Goal: Submit feedback/report problem

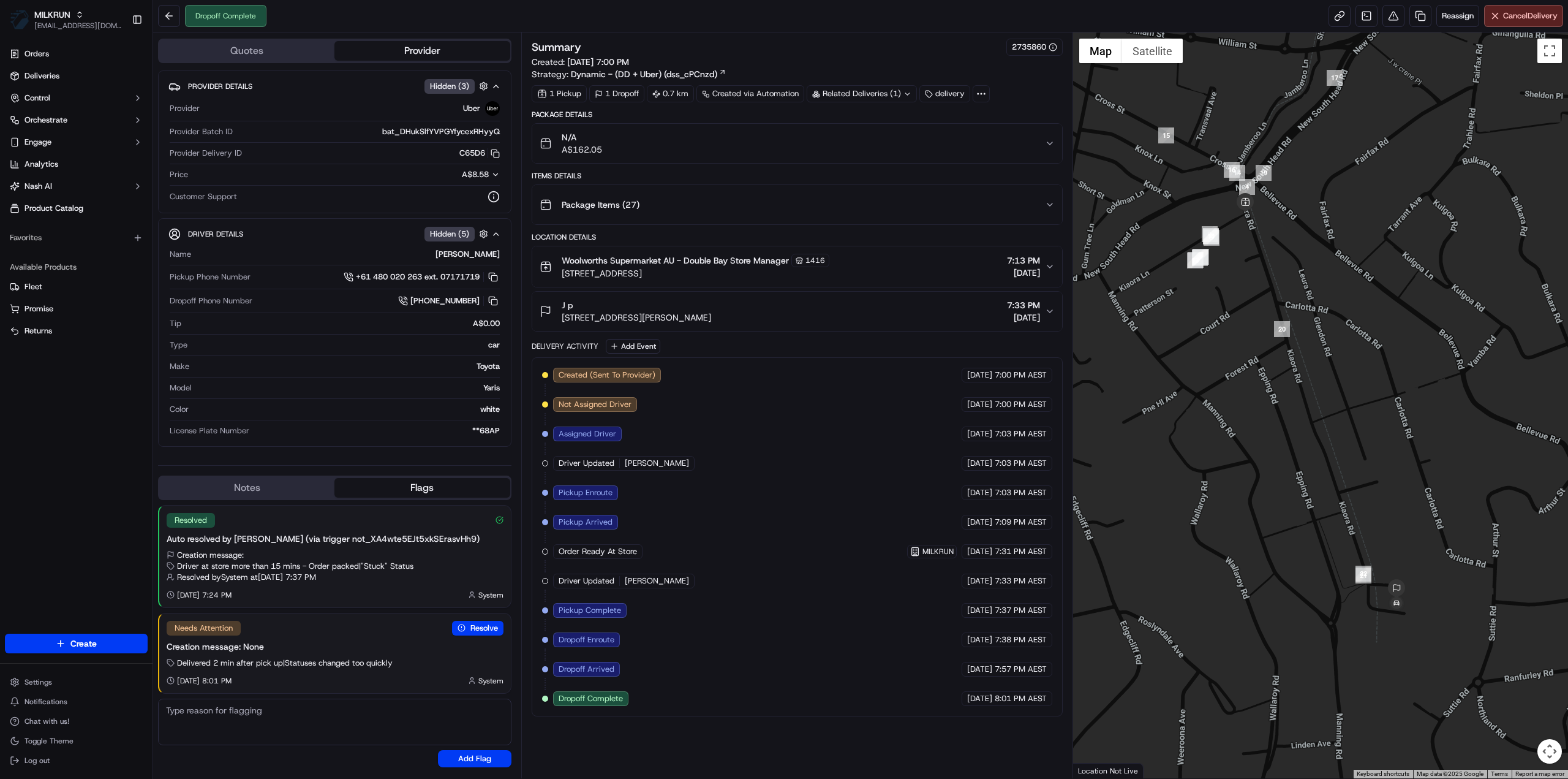
click at [887, 94] on div "Related Deliveries (1)" at bounding box center [861, 94] width 111 height 17
click at [824, 303] on div "J p 2B Clarence Pl, Double Bay, NSW 2028, AU 7:33 PM 15/09/2025" at bounding box center [792, 312] width 506 height 24
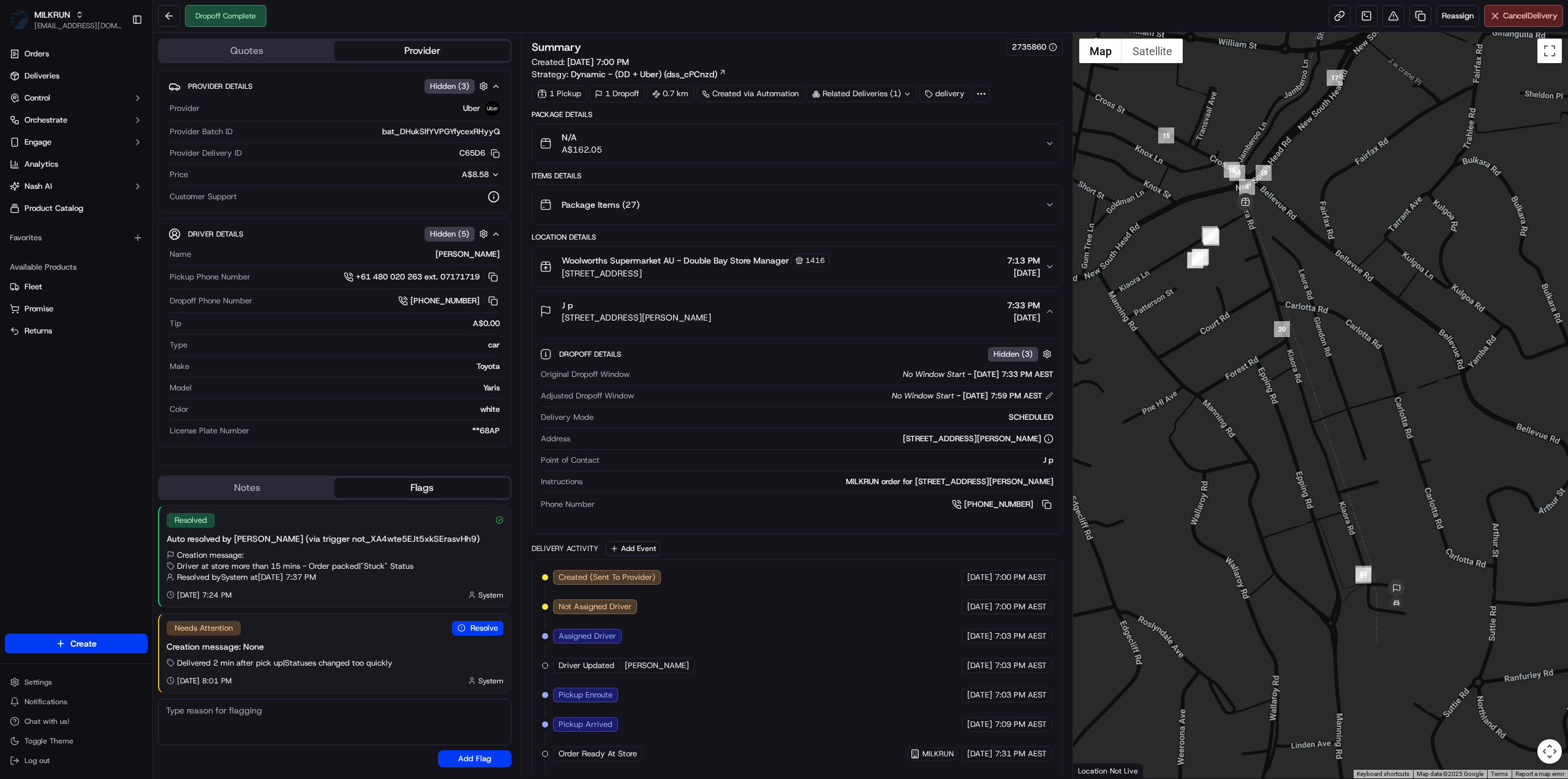
click at [868, 92] on div "Related Deliveries (1)" at bounding box center [861, 94] width 111 height 17
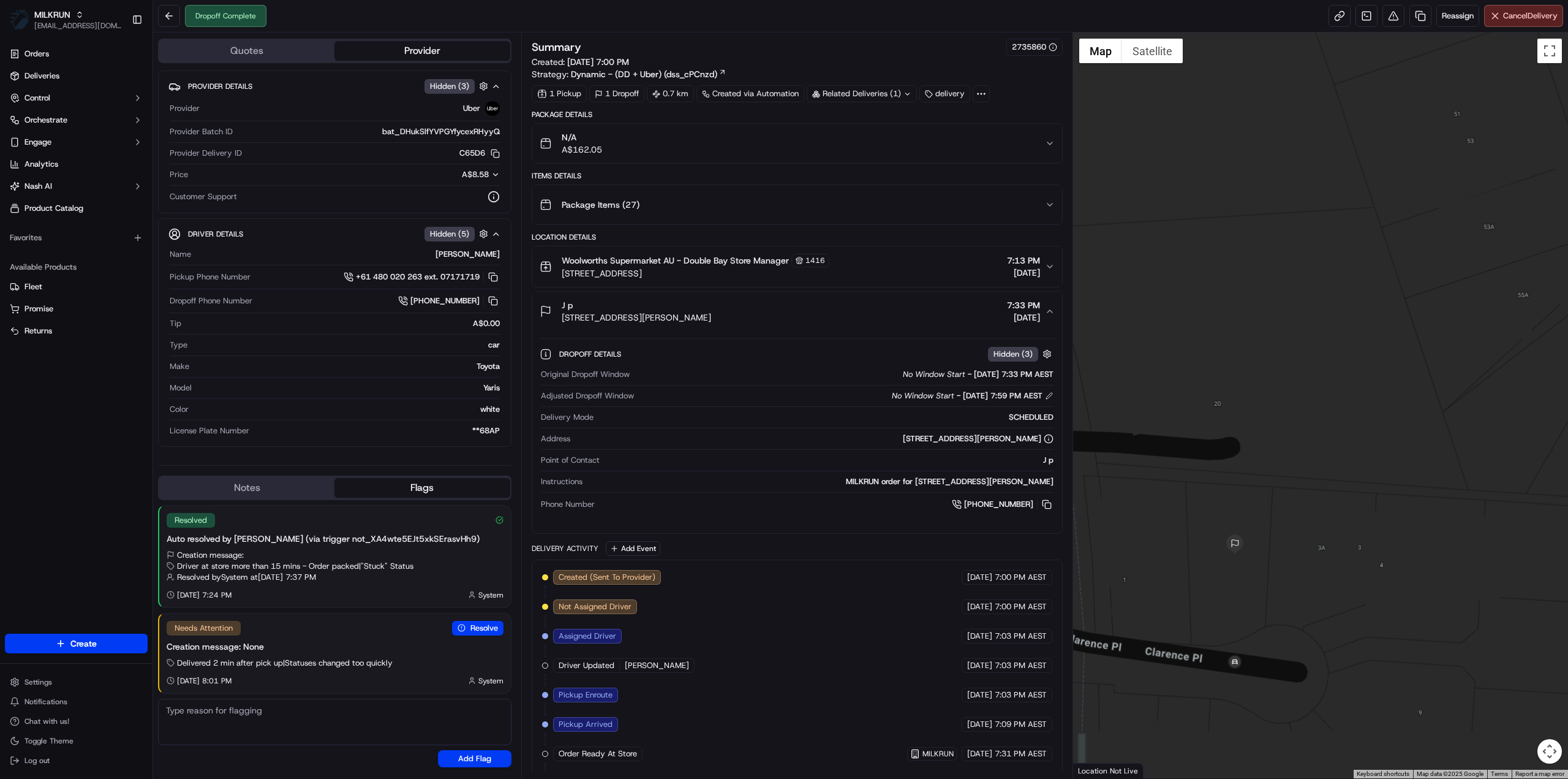
drag, startPoint x: 1323, startPoint y: 693, endPoint x: 1319, endPoint y: 533, distance: 160.0
click at [1319, 533] on div at bounding box center [1321, 405] width 496 height 746
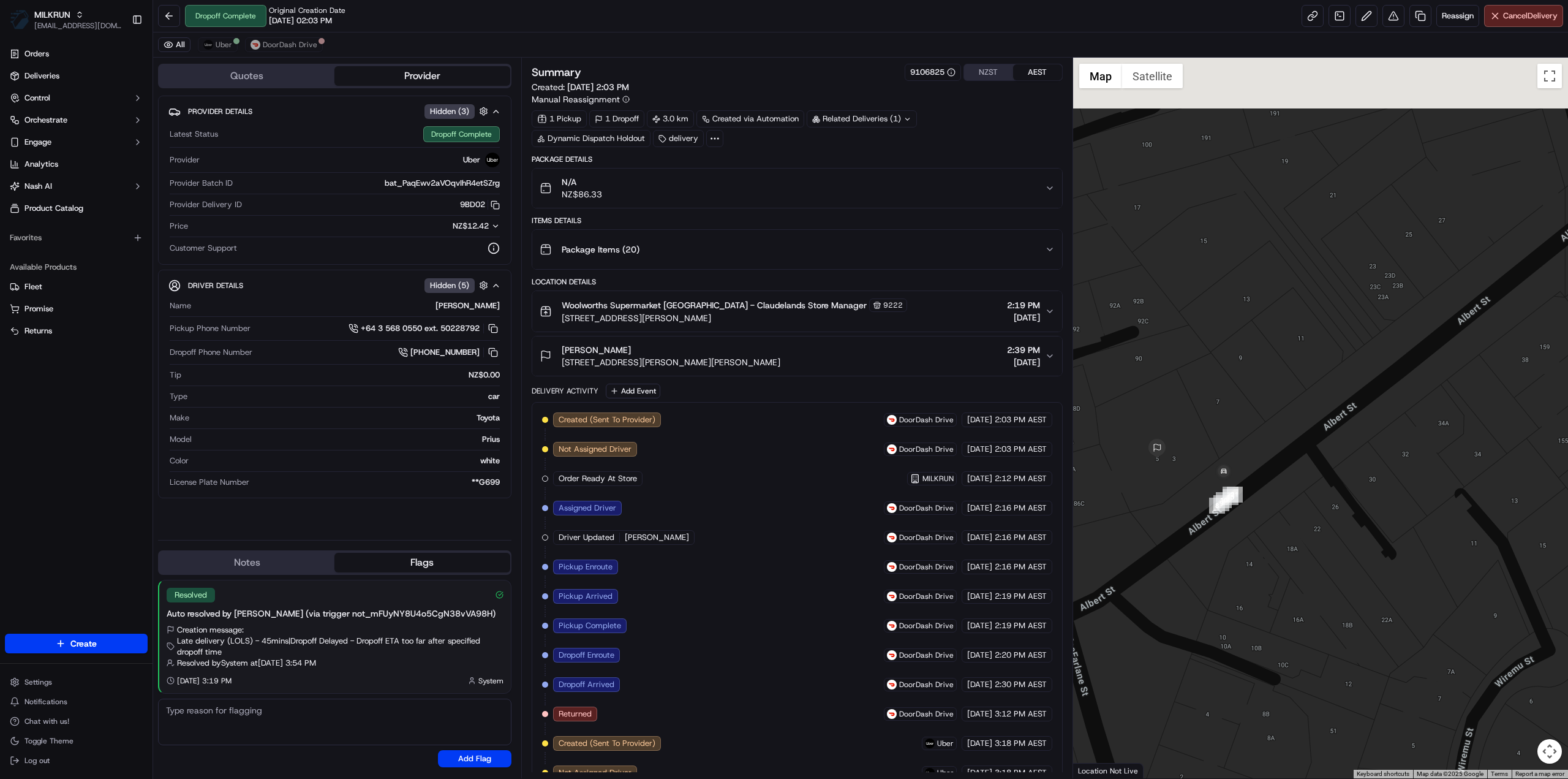
drag, startPoint x: 1186, startPoint y: 586, endPoint x: 1263, endPoint y: 655, distance: 103.4
click at [1263, 655] on div at bounding box center [1321, 418] width 496 height 721
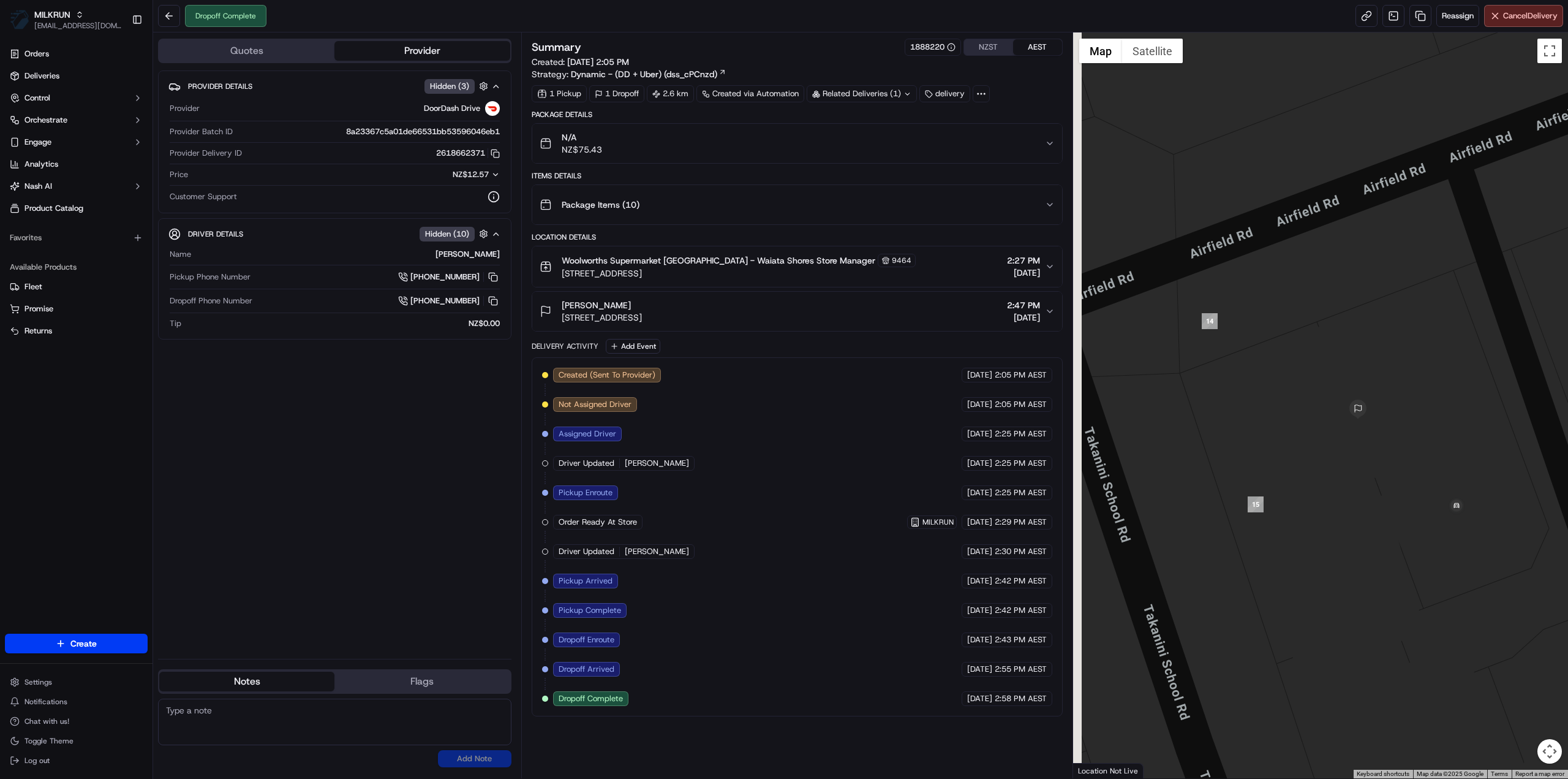
drag, startPoint x: 1336, startPoint y: 507, endPoint x: 1430, endPoint y: 332, distance: 198.6
click at [1430, 332] on div at bounding box center [1321, 405] width 496 height 746
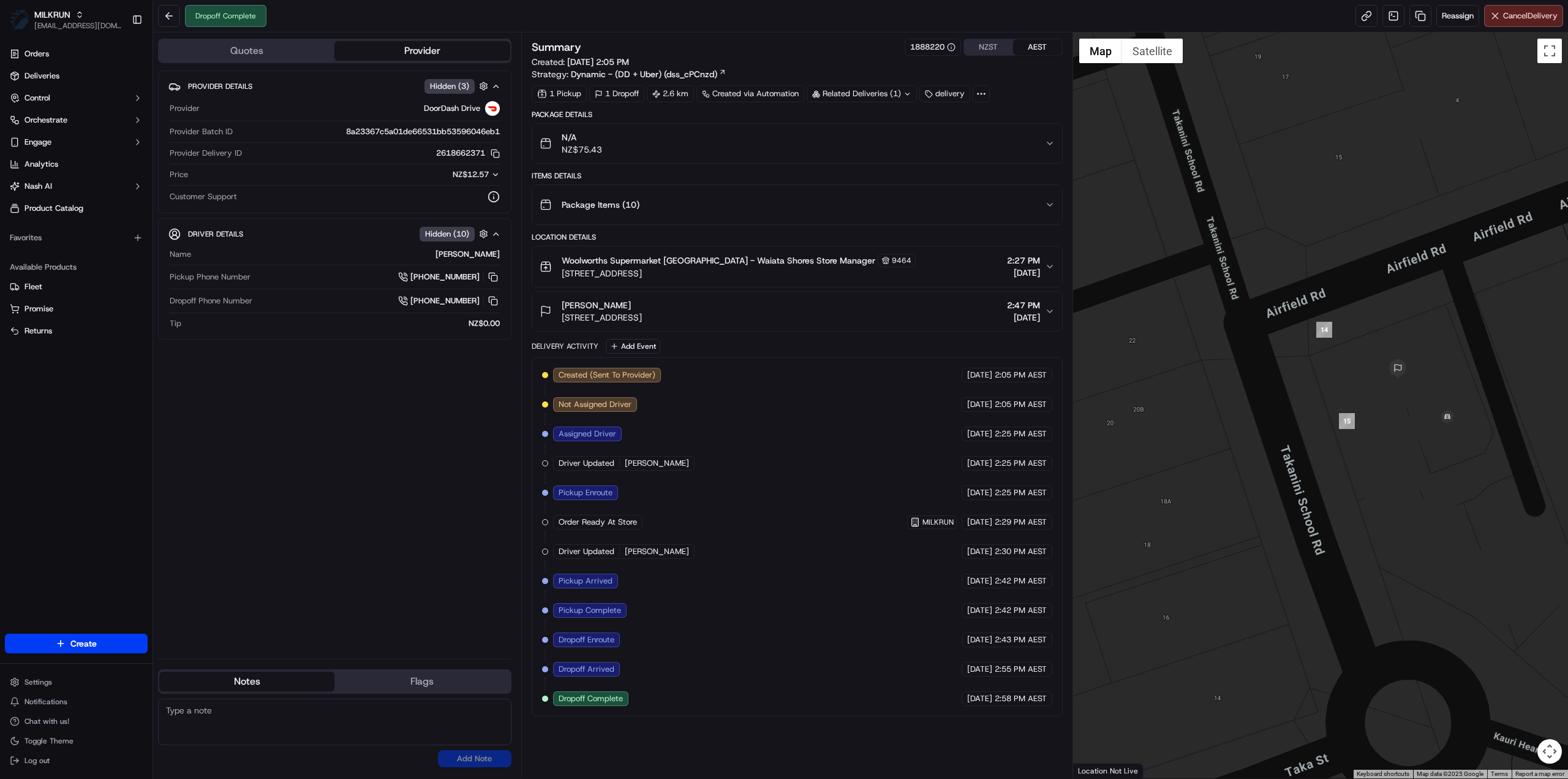
drag, startPoint x: 764, startPoint y: 318, endPoint x: 560, endPoint y: 324, distance: 204.1
click at [560, 324] on button "meliame fotu 9/1 Airfield Road, Takanini, Auckland 2112, NZ 2:47 PM 18/09/2025" at bounding box center [797, 311] width 530 height 39
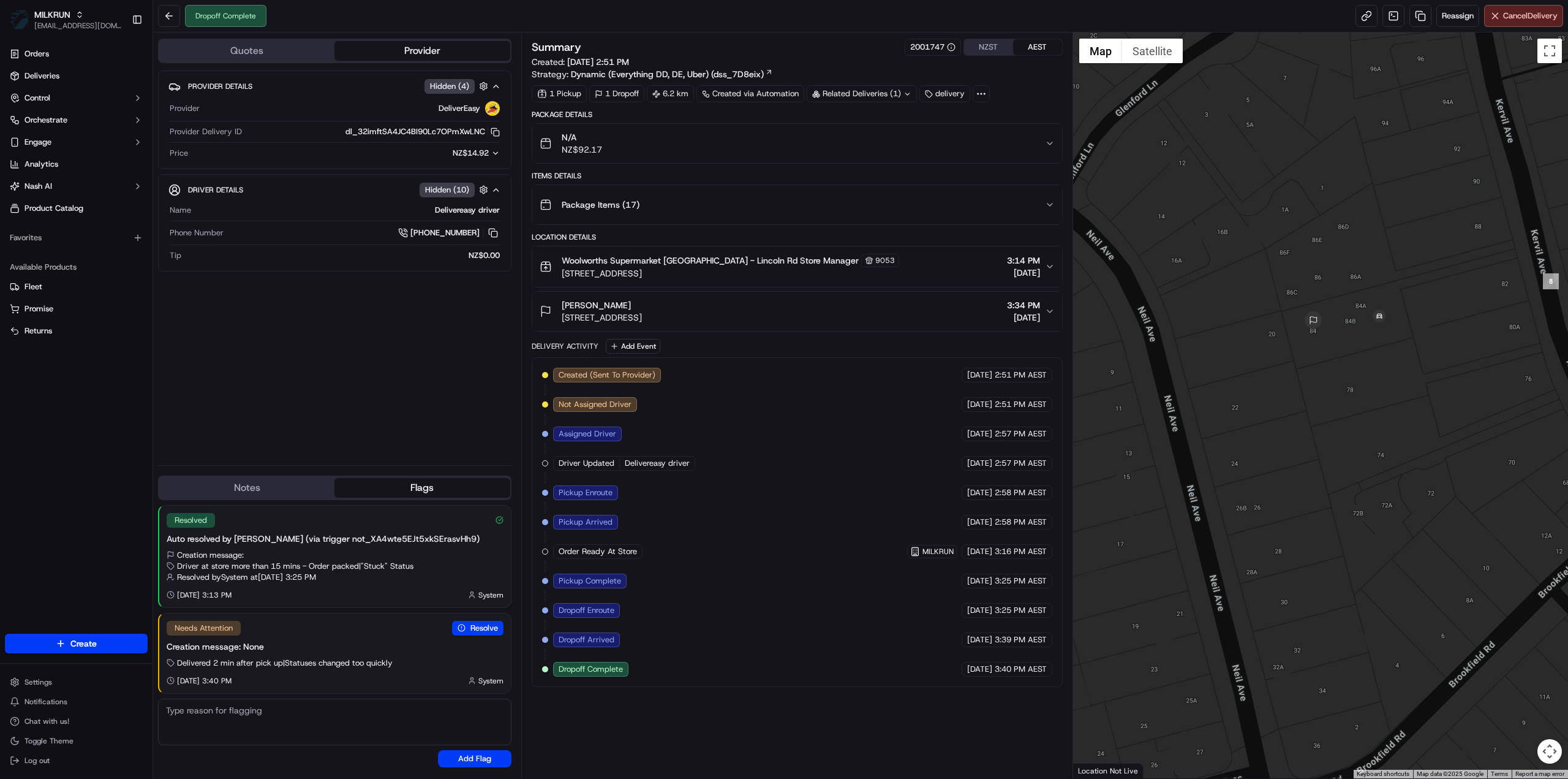
drag, startPoint x: 1437, startPoint y: 362, endPoint x: 1350, endPoint y: 394, distance: 92.7
click at [1350, 394] on div at bounding box center [1321, 405] width 496 height 746
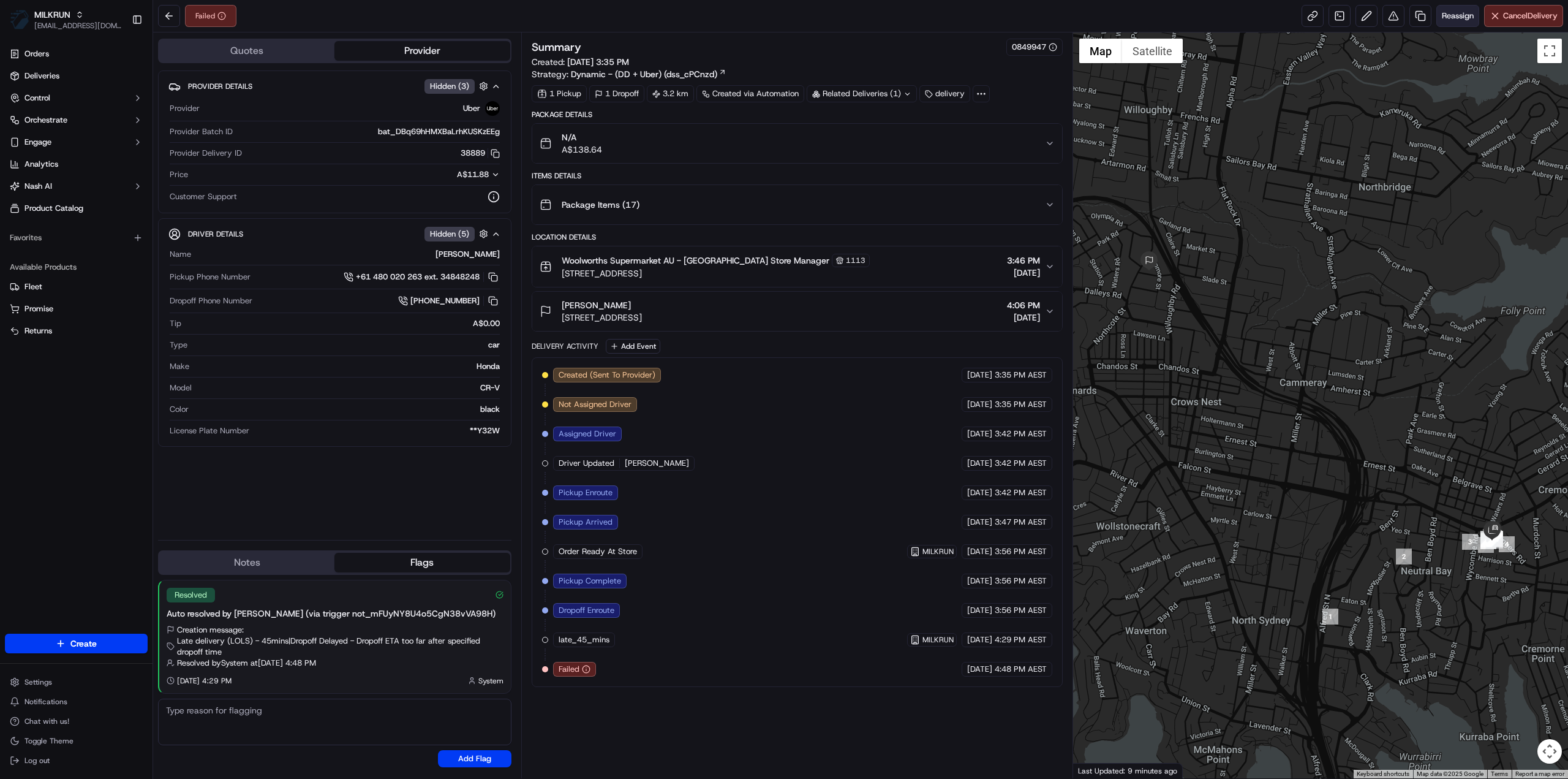
click at [1457, 20] on span "Reassign" at bounding box center [1457, 16] width 32 height 11
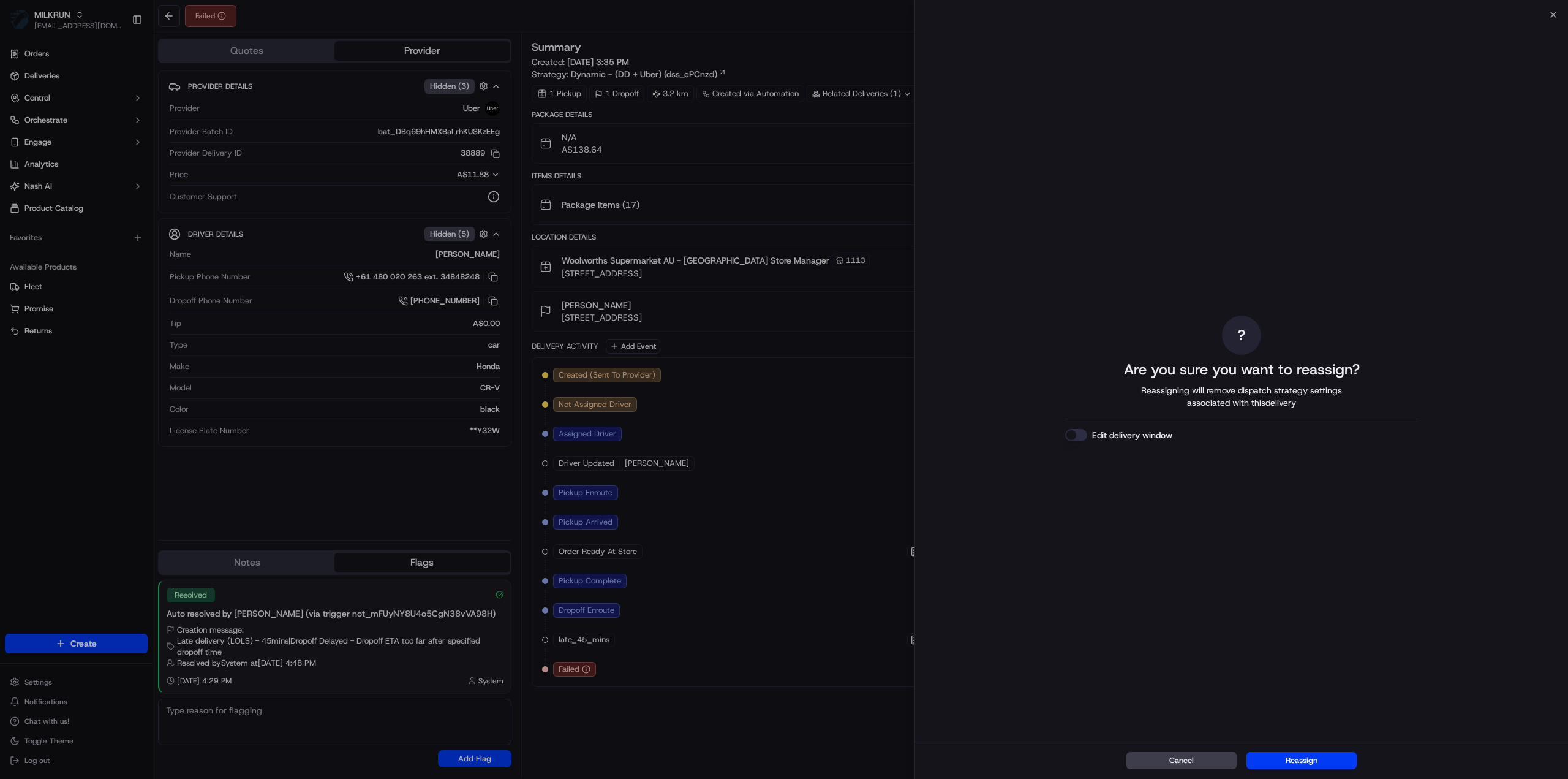
drag, startPoint x: 1312, startPoint y: 753, endPoint x: 1313, endPoint y: 761, distance: 8.1
click at [1312, 759] on button "Reassign" at bounding box center [1302, 761] width 111 height 17
click at [1309, 765] on div "Cancel" at bounding box center [1242, 760] width 653 height 37
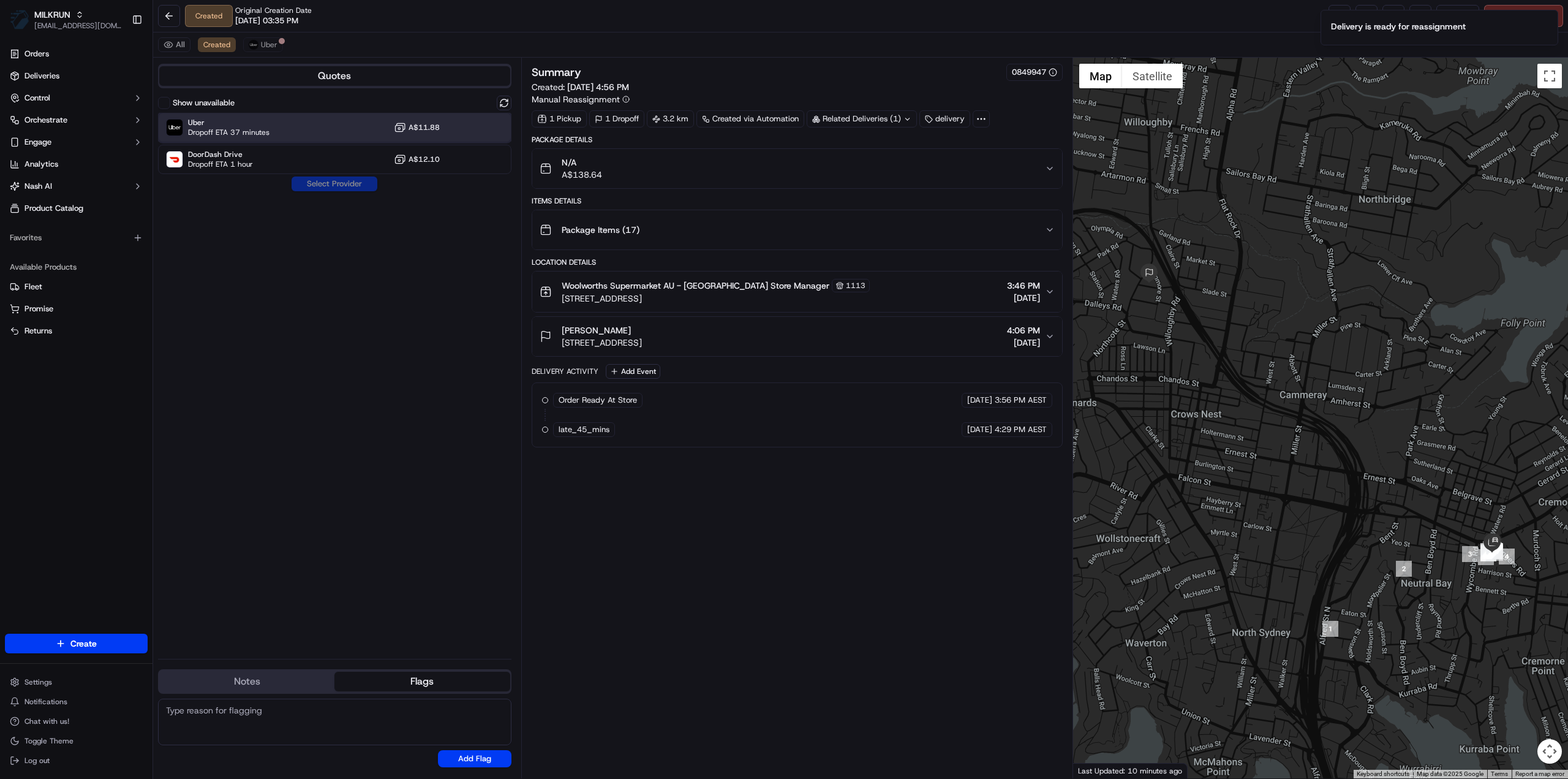
click at [251, 119] on span "Uber" at bounding box center [229, 122] width 82 height 10
click at [312, 183] on button "Assign Provider" at bounding box center [334, 184] width 87 height 15
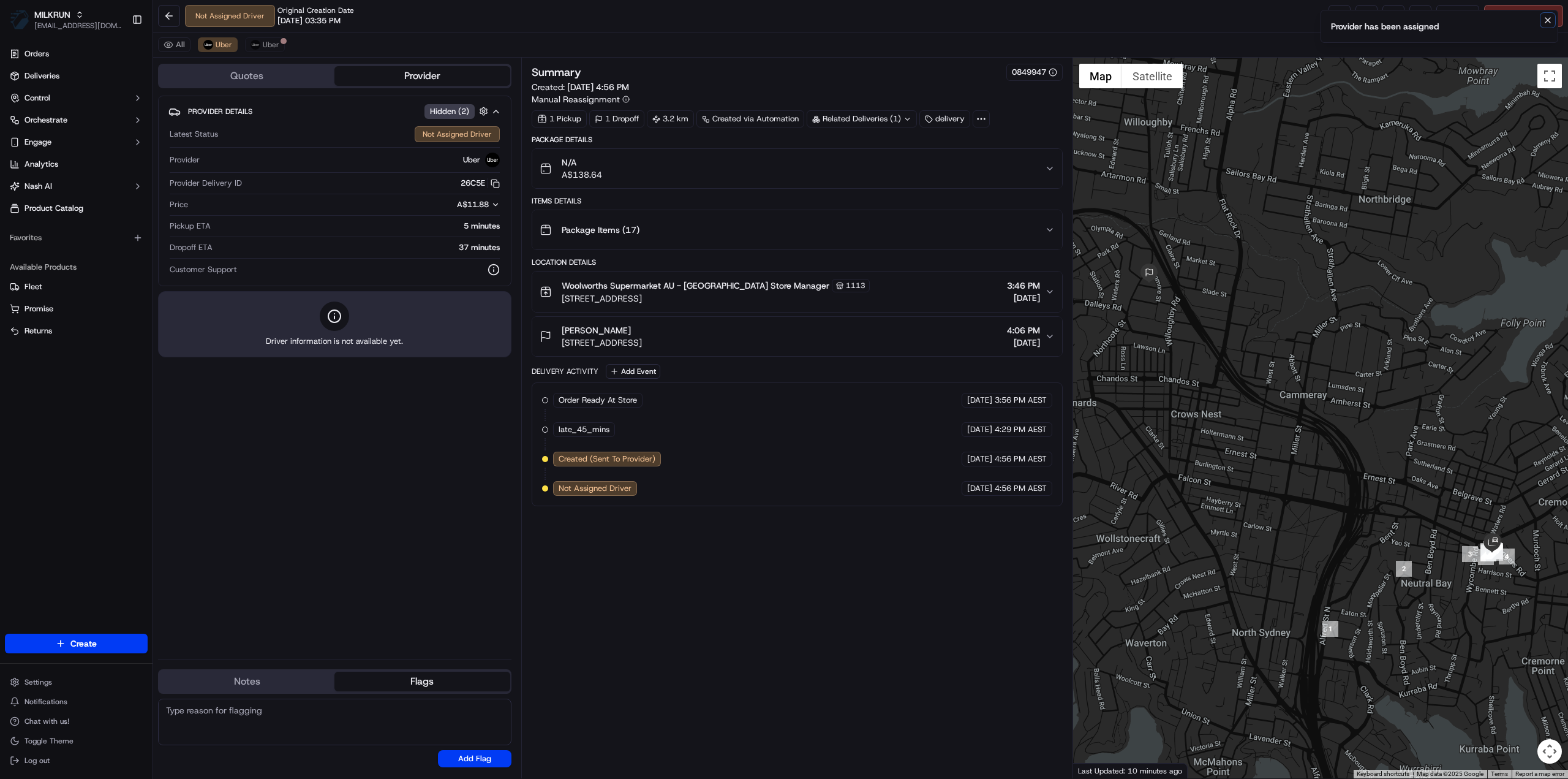
click at [1553, 16] on button "Notifications (F8)" at bounding box center [1547, 20] width 15 height 15
click at [1330, 20] on link at bounding box center [1339, 16] width 22 height 22
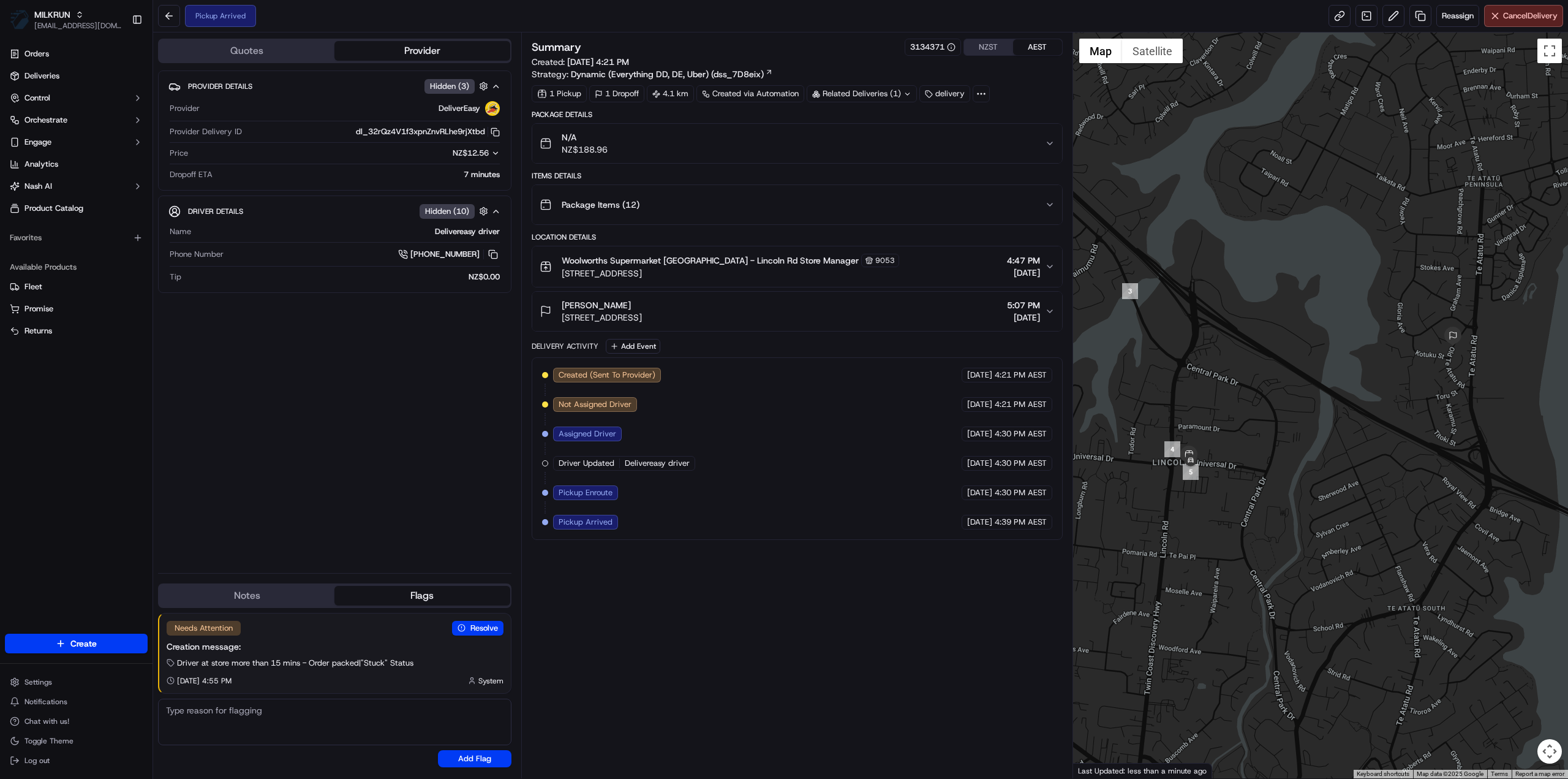
click at [839, 157] on button "N/A NZ$188.96" at bounding box center [797, 143] width 530 height 39
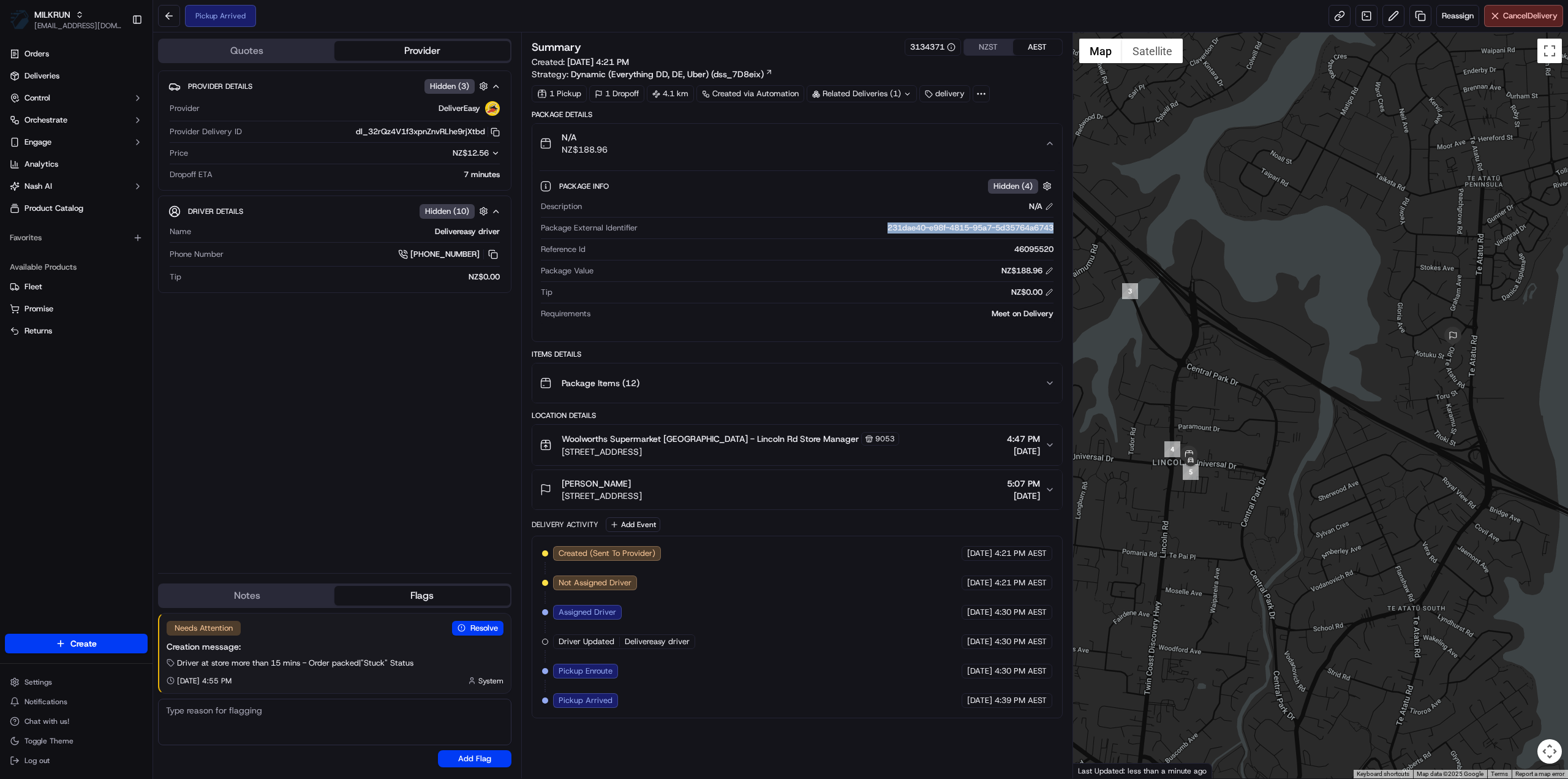
drag, startPoint x: 861, startPoint y: 223, endPoint x: 1055, endPoint y: 228, distance: 194.1
click at [1055, 228] on div "Description N/A Package External Identifier 231dae40-e98f-4815-95a7-5d35764a674…" at bounding box center [797, 259] width 515 height 128
copy div "231dae40-e98f-4815-95a7-5d35764a6743"
click at [748, 462] on div "Location Details Woolworths Supermarket NZ - Lincoln Rd Store Manager 9053 185-…" at bounding box center [797, 460] width 531 height 99
click at [642, 481] on div "Connor Laughor" at bounding box center [602, 483] width 80 height 12
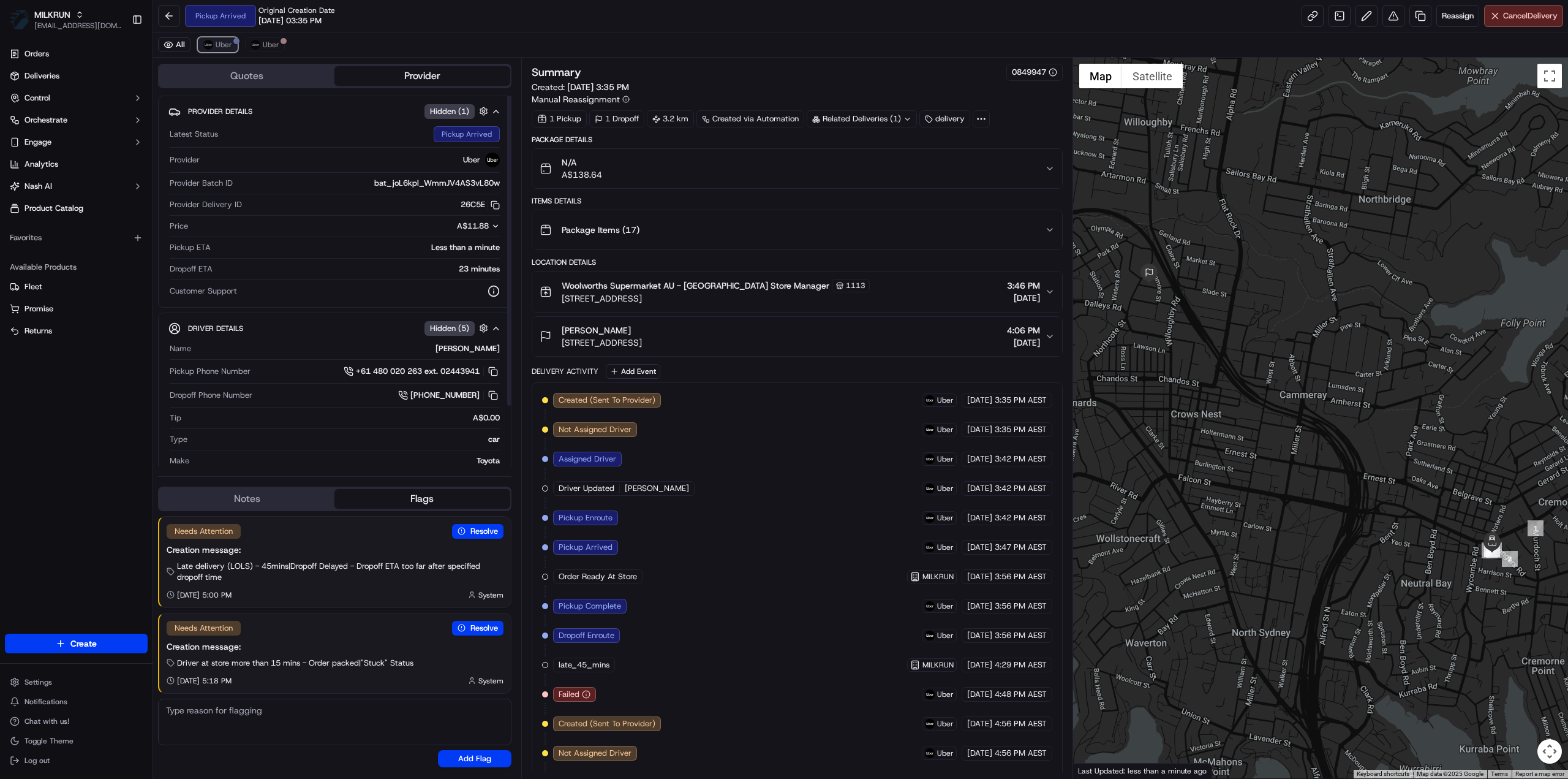
click at [225, 45] on span "Uber" at bounding box center [224, 44] width 17 height 10
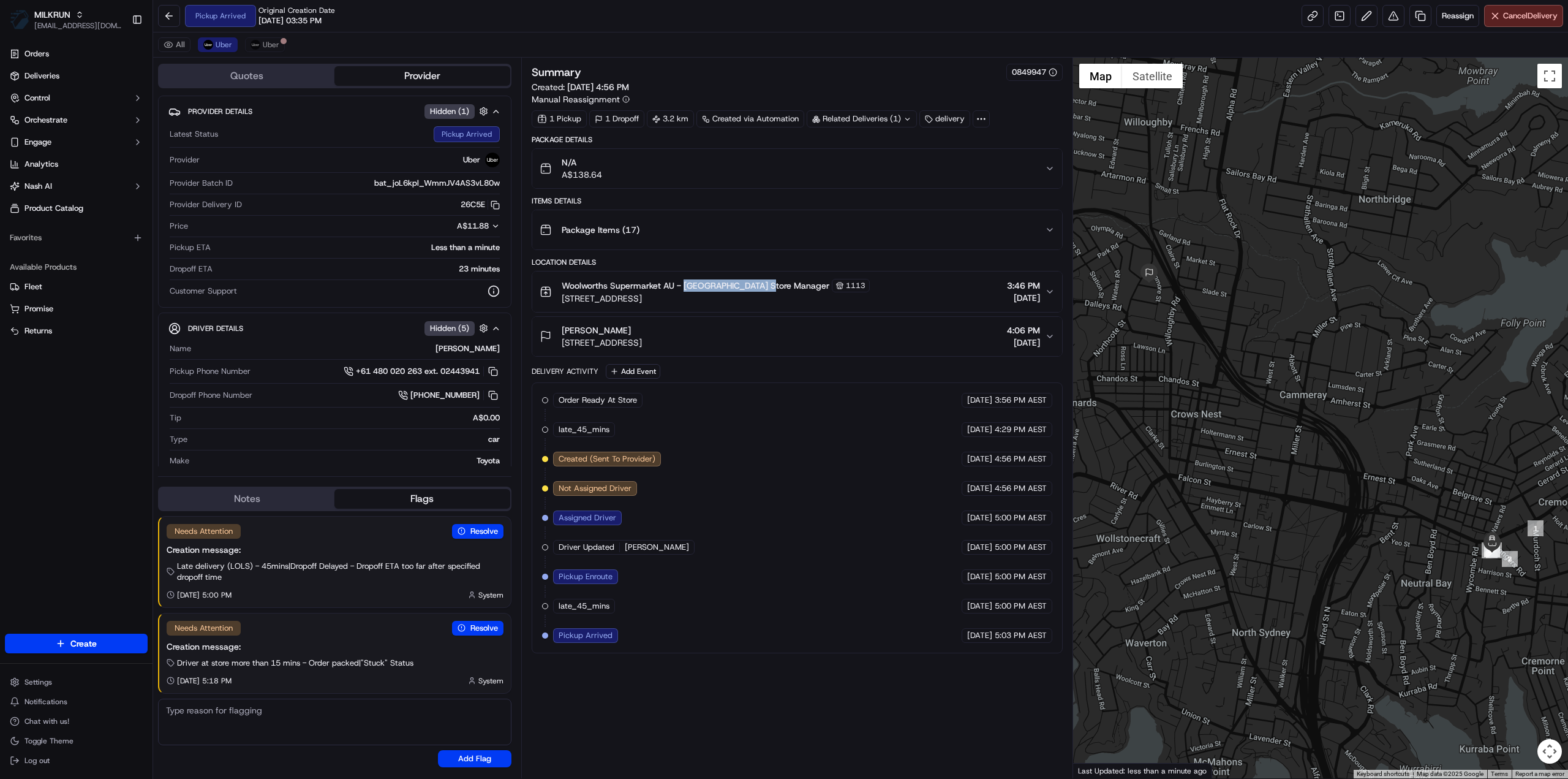
drag, startPoint x: 684, startPoint y: 282, endPoint x: 756, endPoint y: 285, distance: 72.1
click at [756, 285] on span "Woolworths Supermarket AU - [GEOGRAPHIC_DATA] Store Manager" at bounding box center [696, 285] width 268 height 12
copy span "[GEOGRAPHIC_DATA]"
click at [278, 50] on button "Uber" at bounding box center [265, 44] width 40 height 15
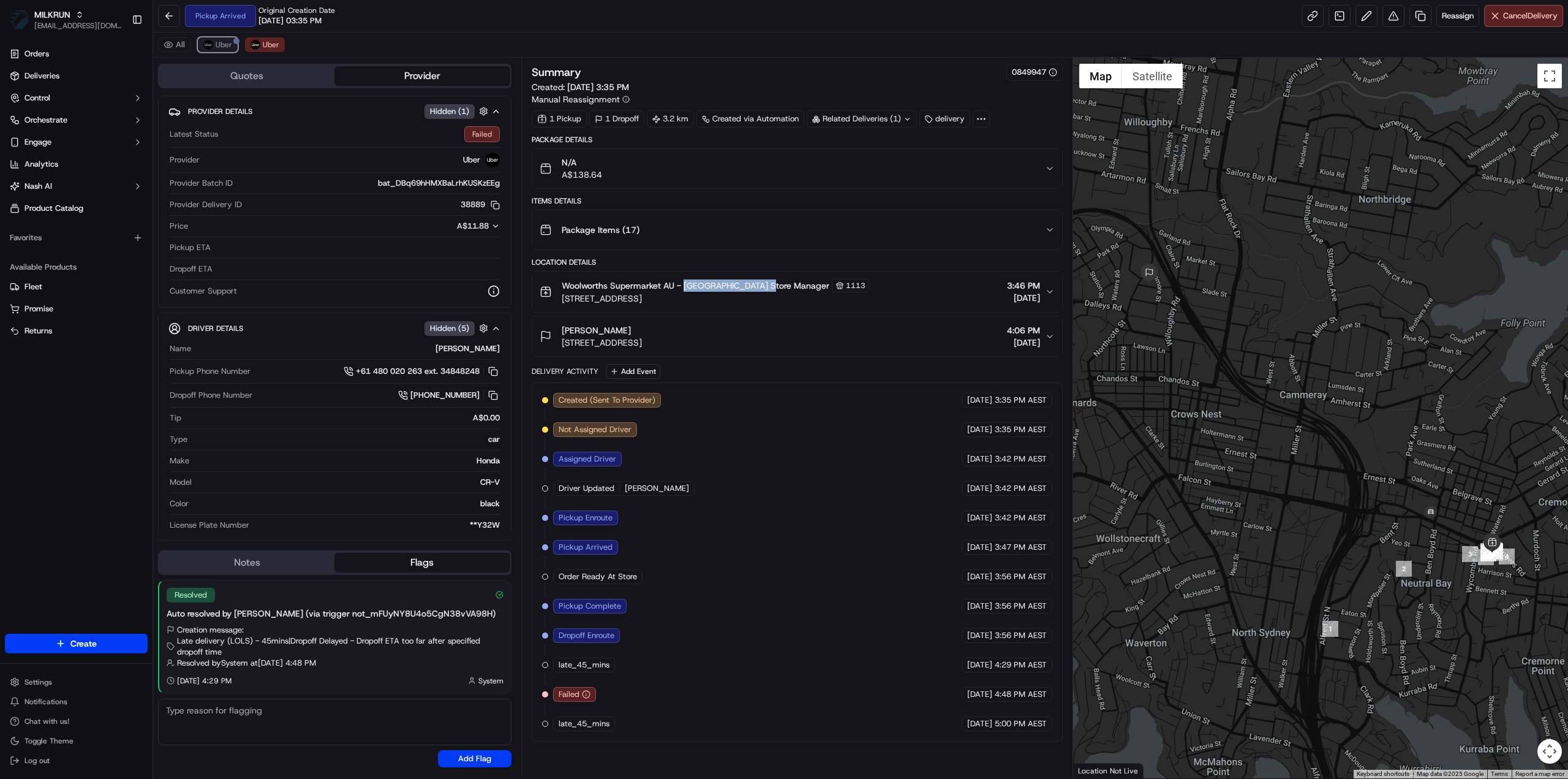
click at [212, 44] on button "Uber" at bounding box center [218, 44] width 40 height 15
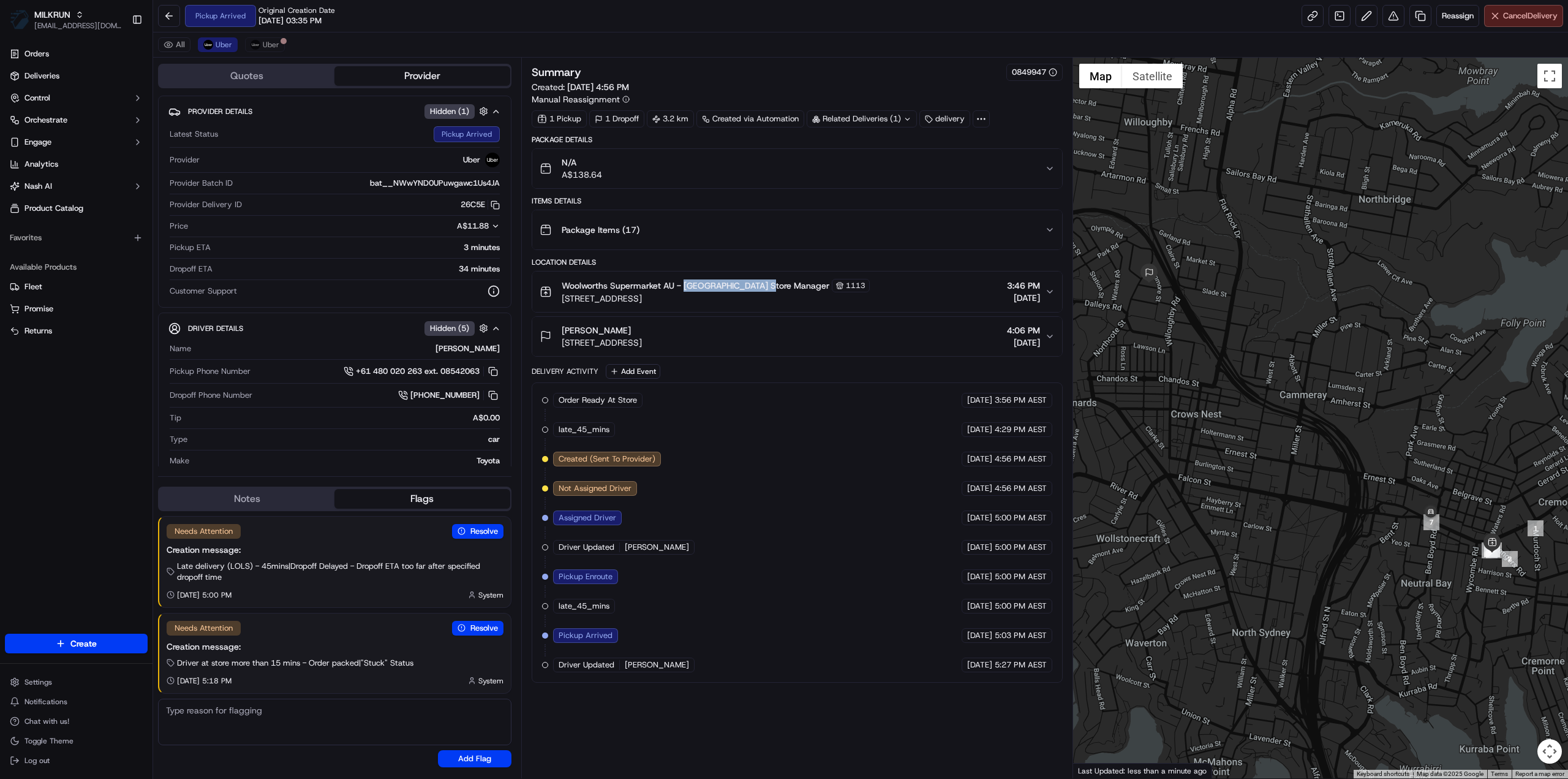
click at [1535, 22] on button "Cancel Delivery" at bounding box center [1524, 16] width 79 height 22
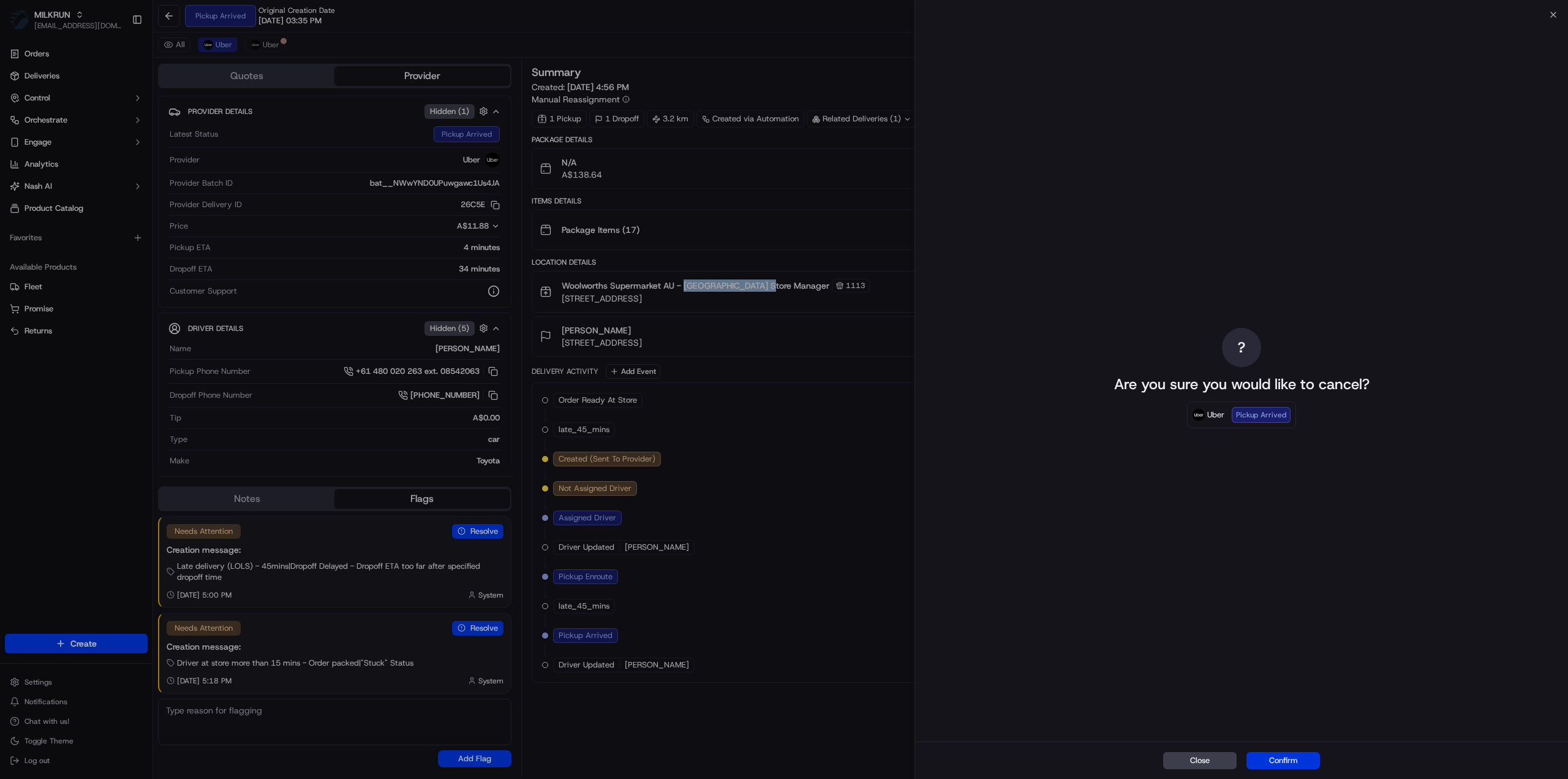
click at [1294, 761] on button "Confirm" at bounding box center [1283, 761] width 73 height 17
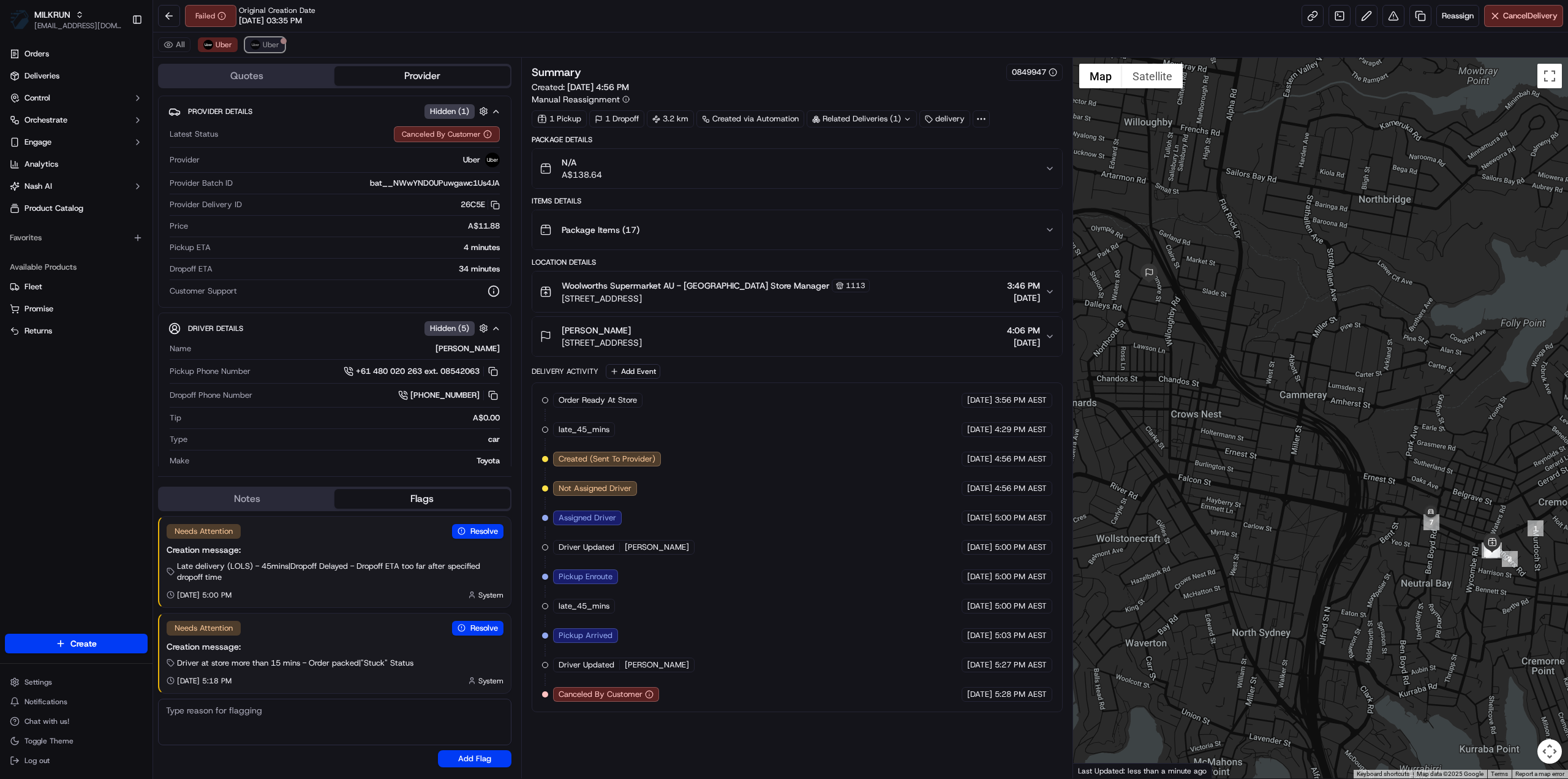
click at [265, 44] on span "Uber" at bounding box center [271, 44] width 17 height 10
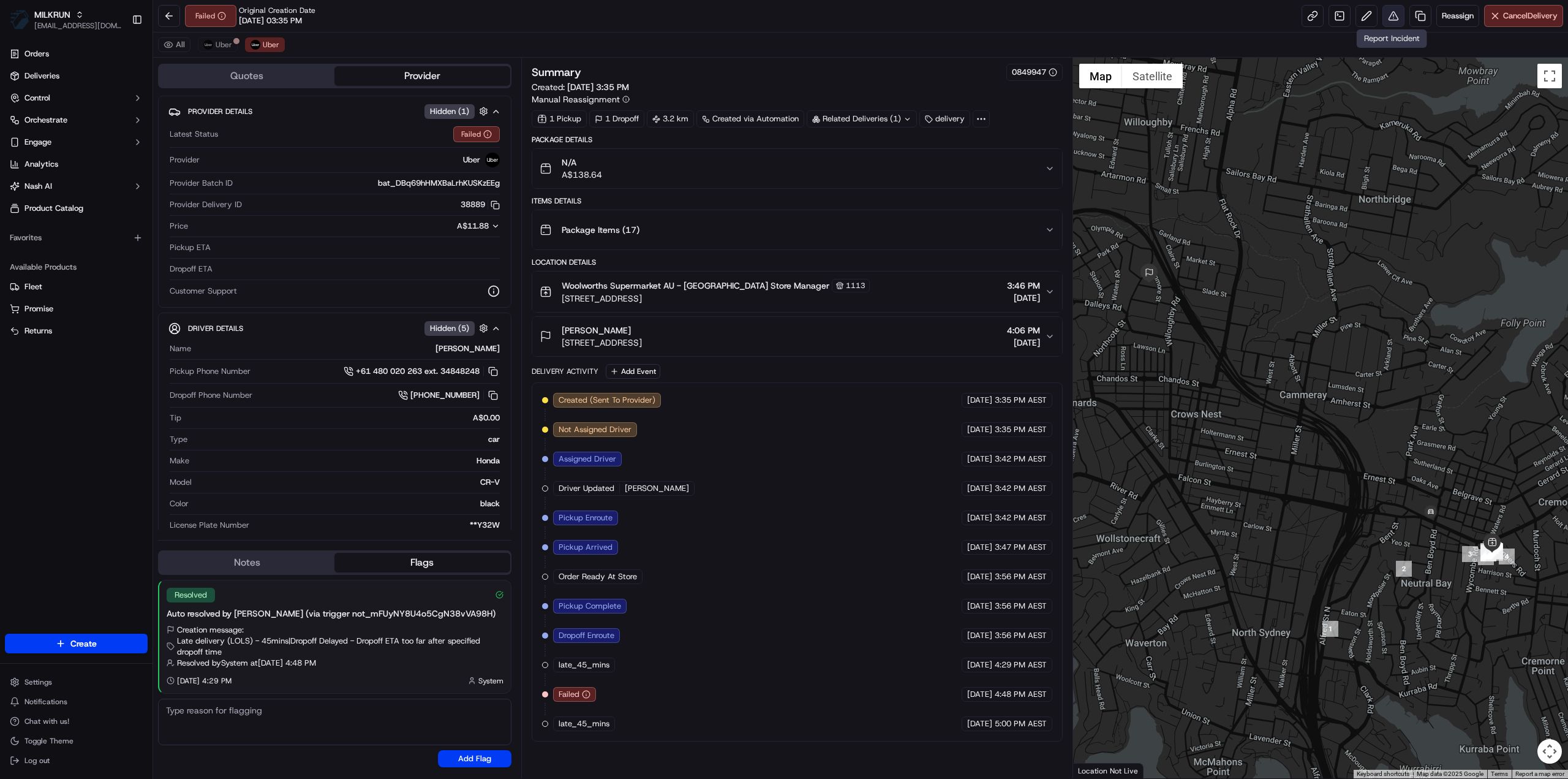
click at [1392, 19] on button at bounding box center [1393, 16] width 22 height 22
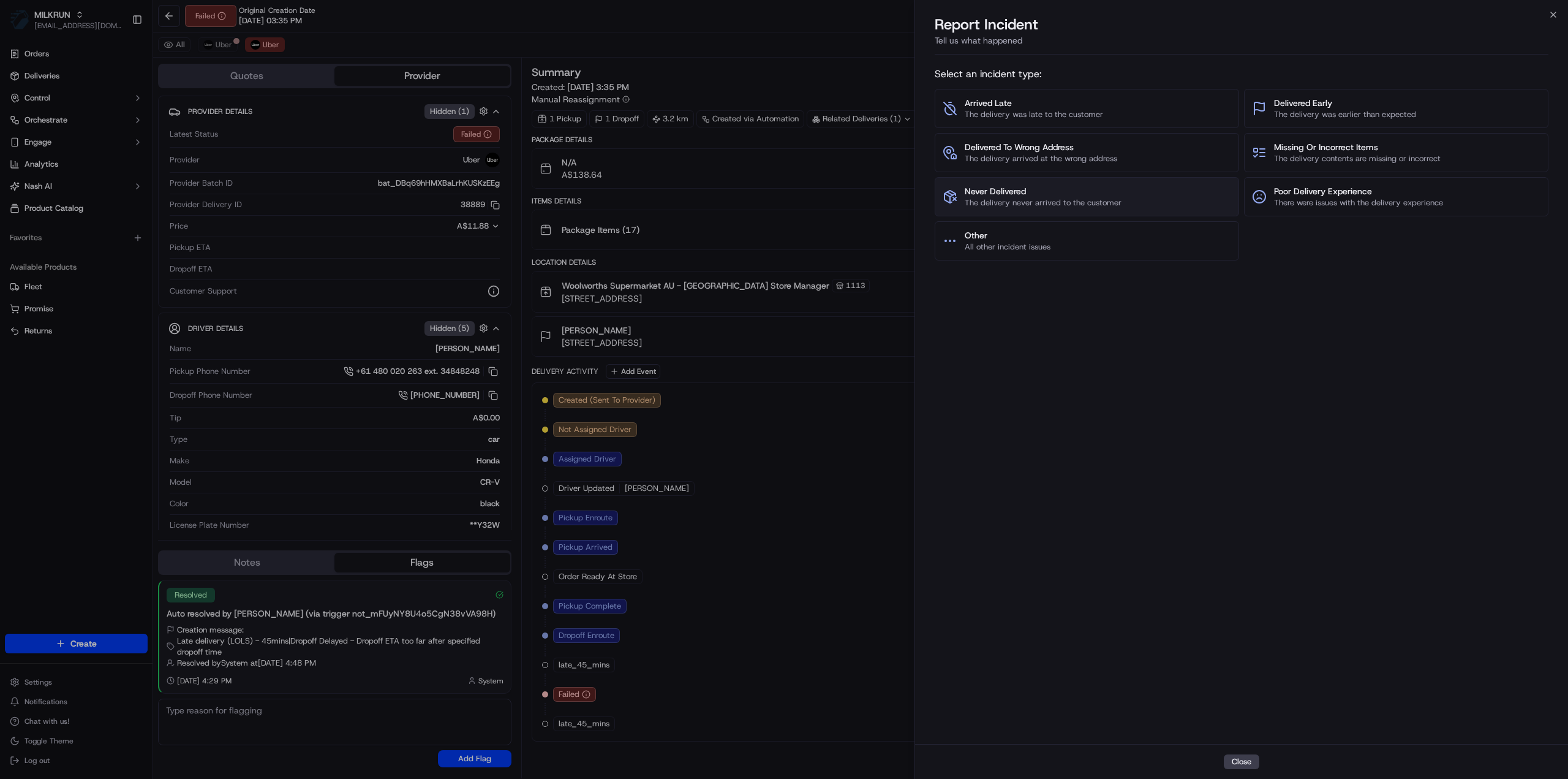
click at [998, 195] on span "Never Delivered" at bounding box center [1043, 191] width 157 height 12
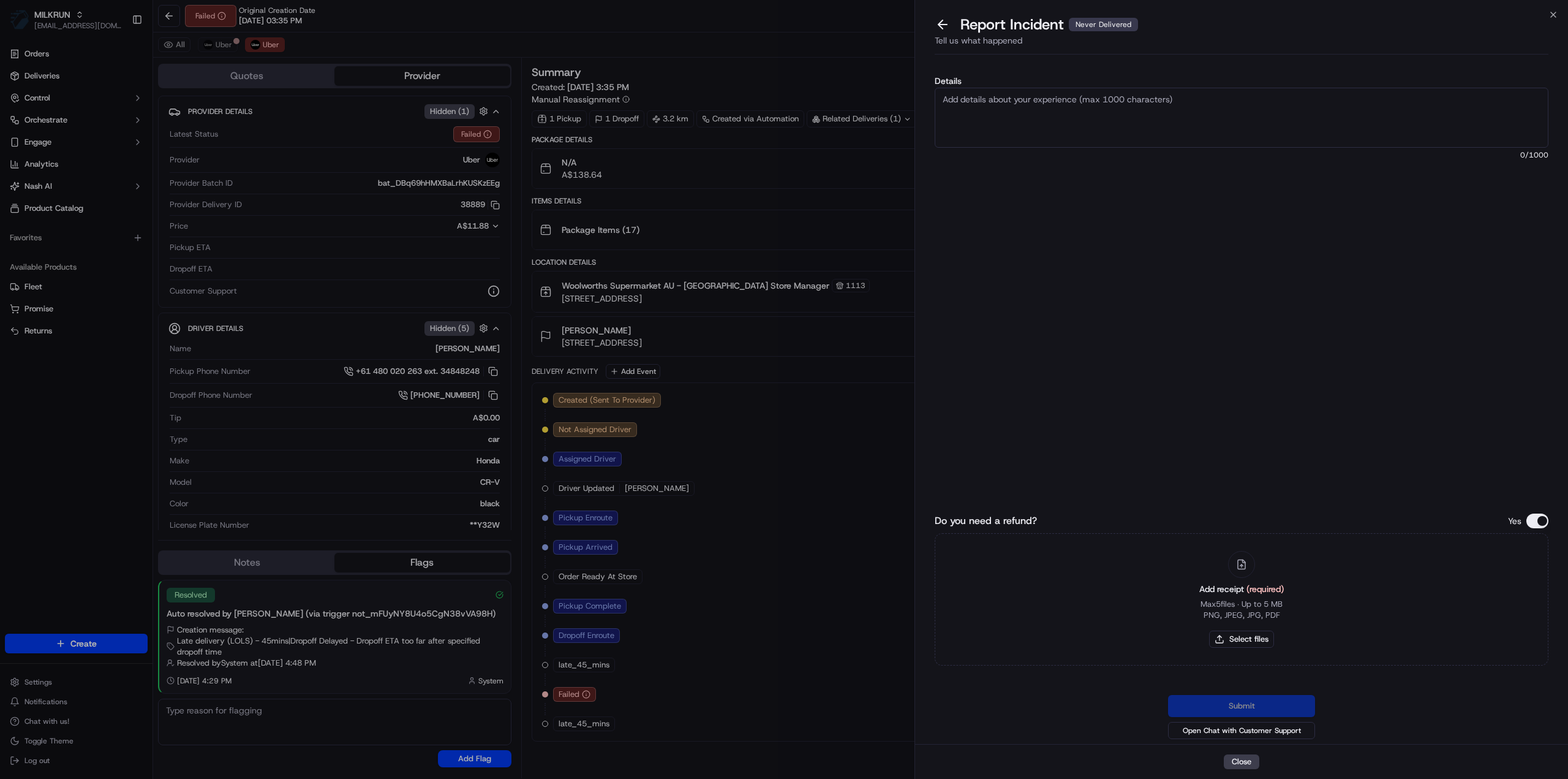
click at [1009, 119] on textarea "Details" at bounding box center [1241, 118] width 613 height 60
type textarea "D"
click at [1222, 98] on textarea "Order has not been delivered or returned back to store. - Refund" at bounding box center [1241, 118] width 613 height 60
paste textarea "$140.92"
type textarea "Order has not been delivered or returned back to store. - Refund $140.92 + $11.…"
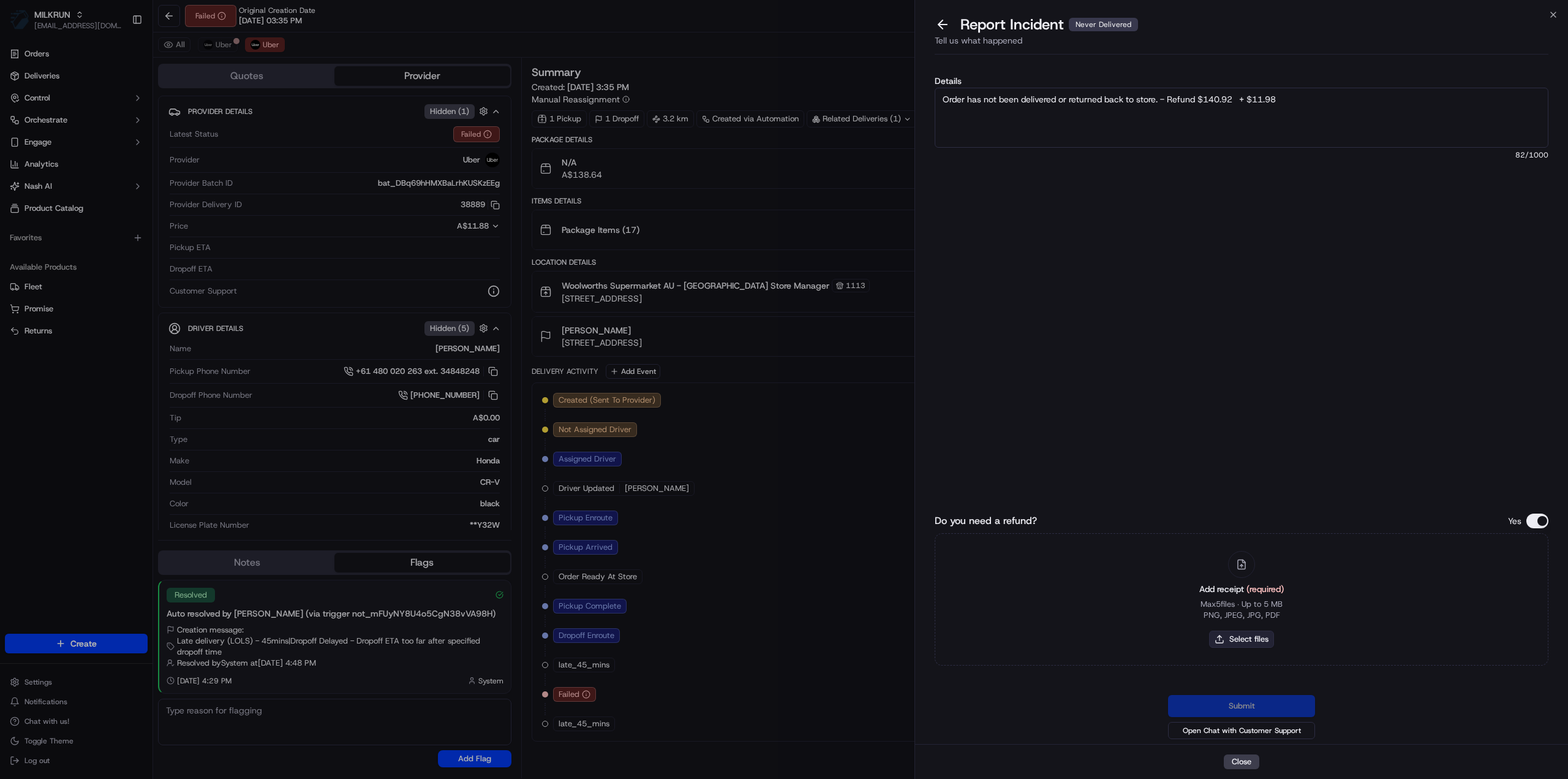
click at [1257, 638] on button "Select files" at bounding box center [1242, 639] width 65 height 17
type input "C:\fakepath\[PERSON_NAME].pdf"
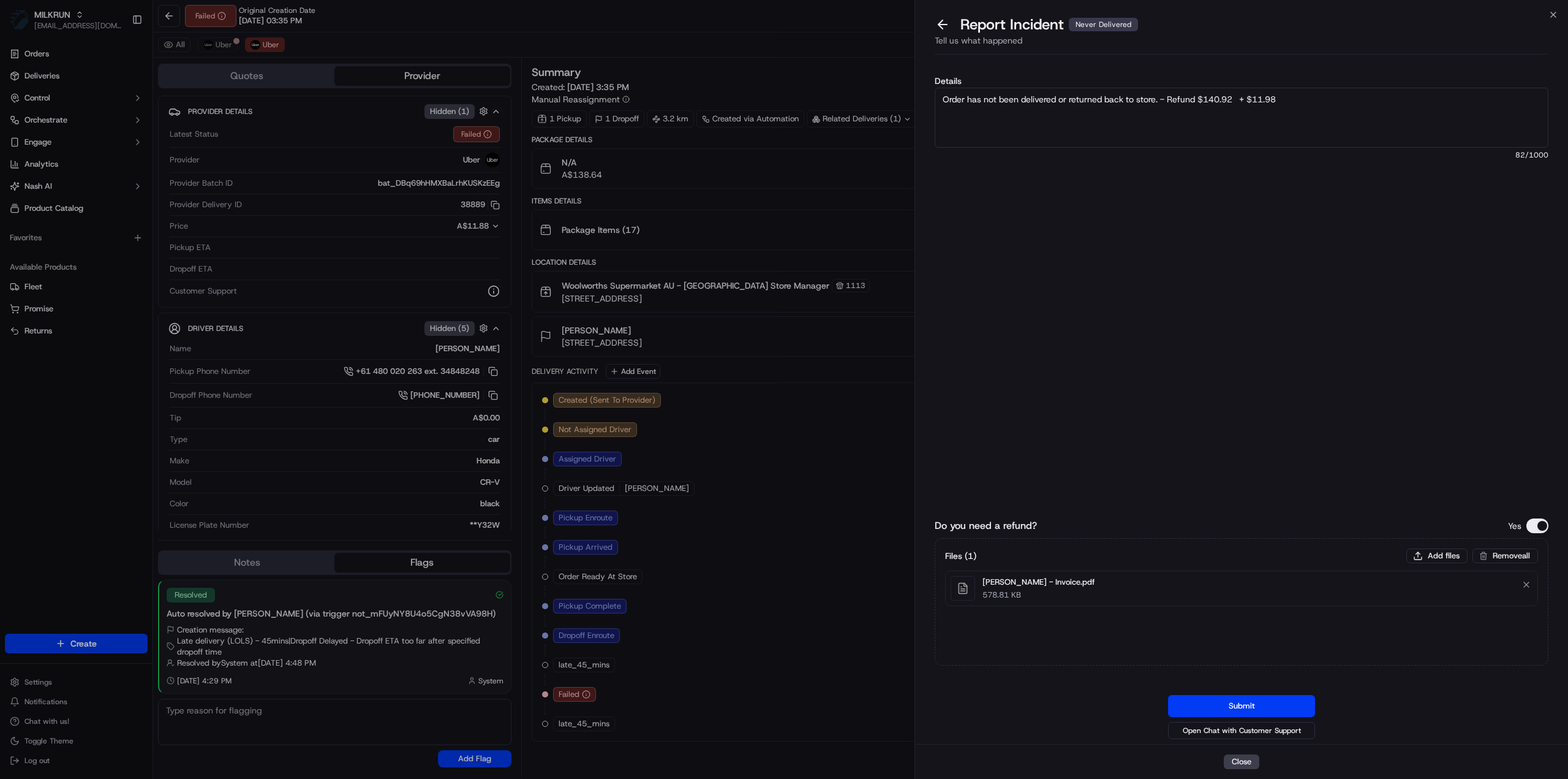
click at [1249, 717] on div "Submit Open Chat with Customer Support" at bounding box center [1241, 718] width 613 height 47
click at [1253, 714] on button "Submit" at bounding box center [1241, 705] width 147 height 22
